Goal: Navigation & Orientation: Find specific page/section

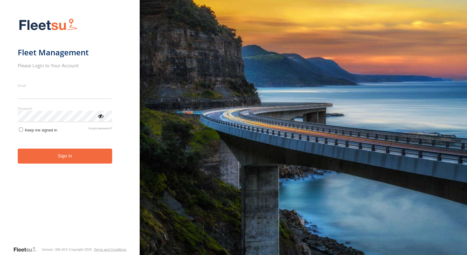
type input "**********"
click at [60, 160] on button "Sign in" at bounding box center [65, 156] width 94 height 15
